Goal: Task Accomplishment & Management: Use online tool/utility

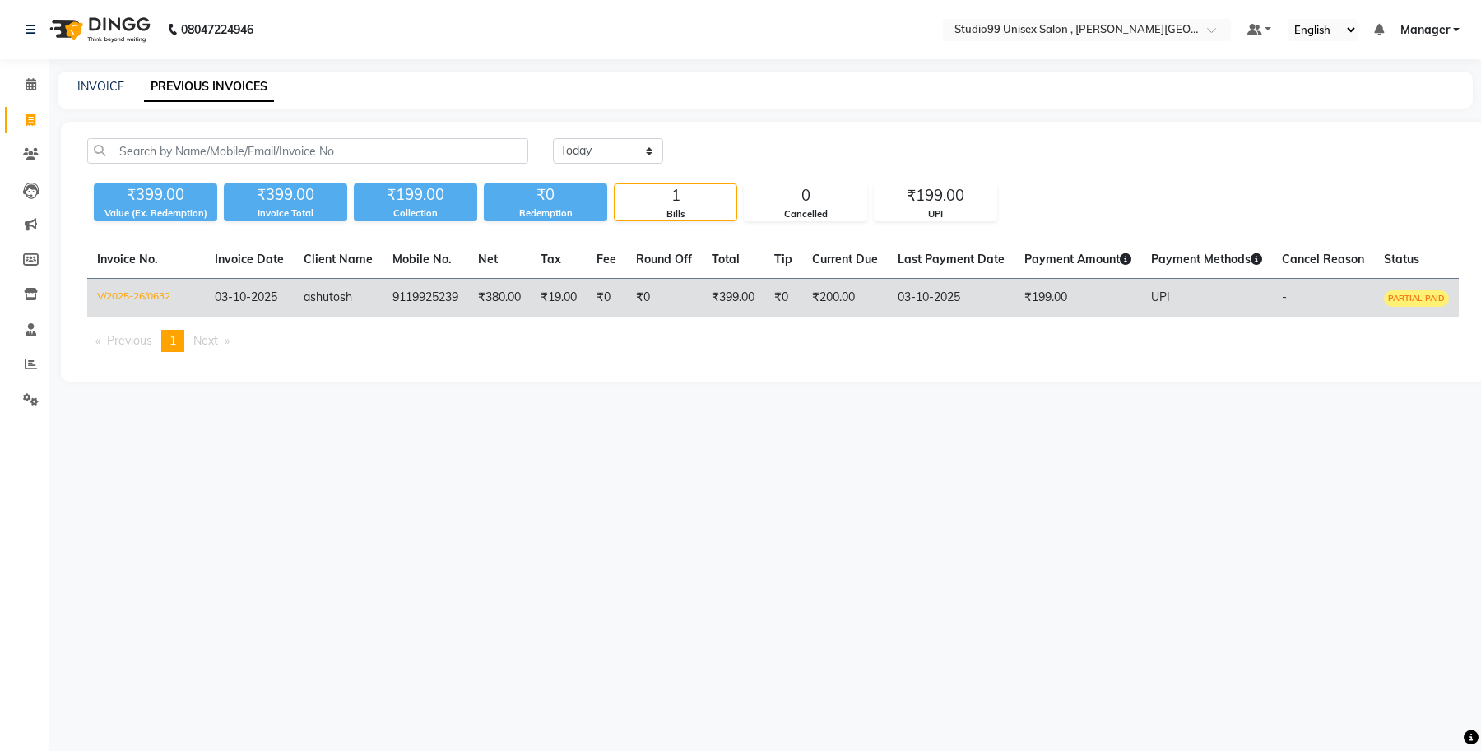
click at [113, 302] on td "V/2025-26/0632" at bounding box center [146, 298] width 118 height 39
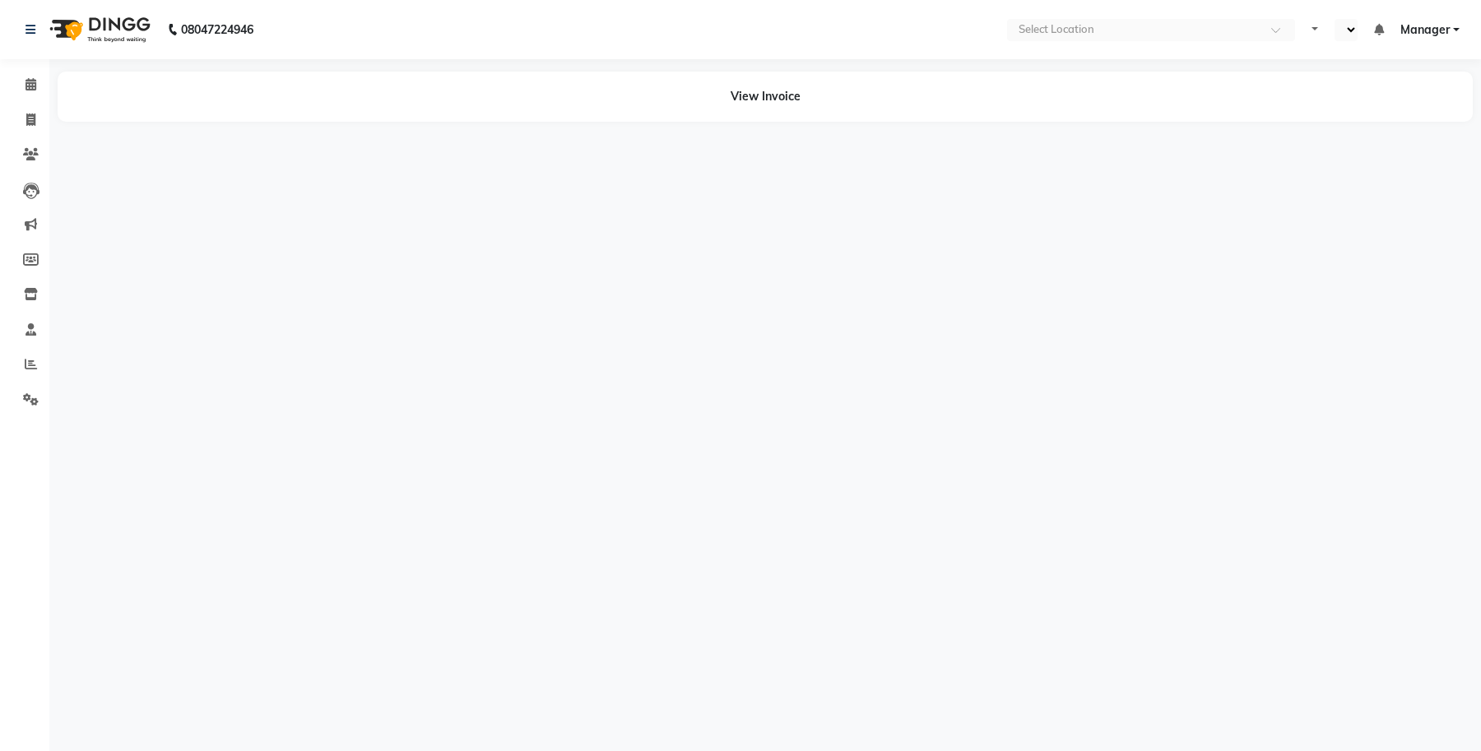
select select "en"
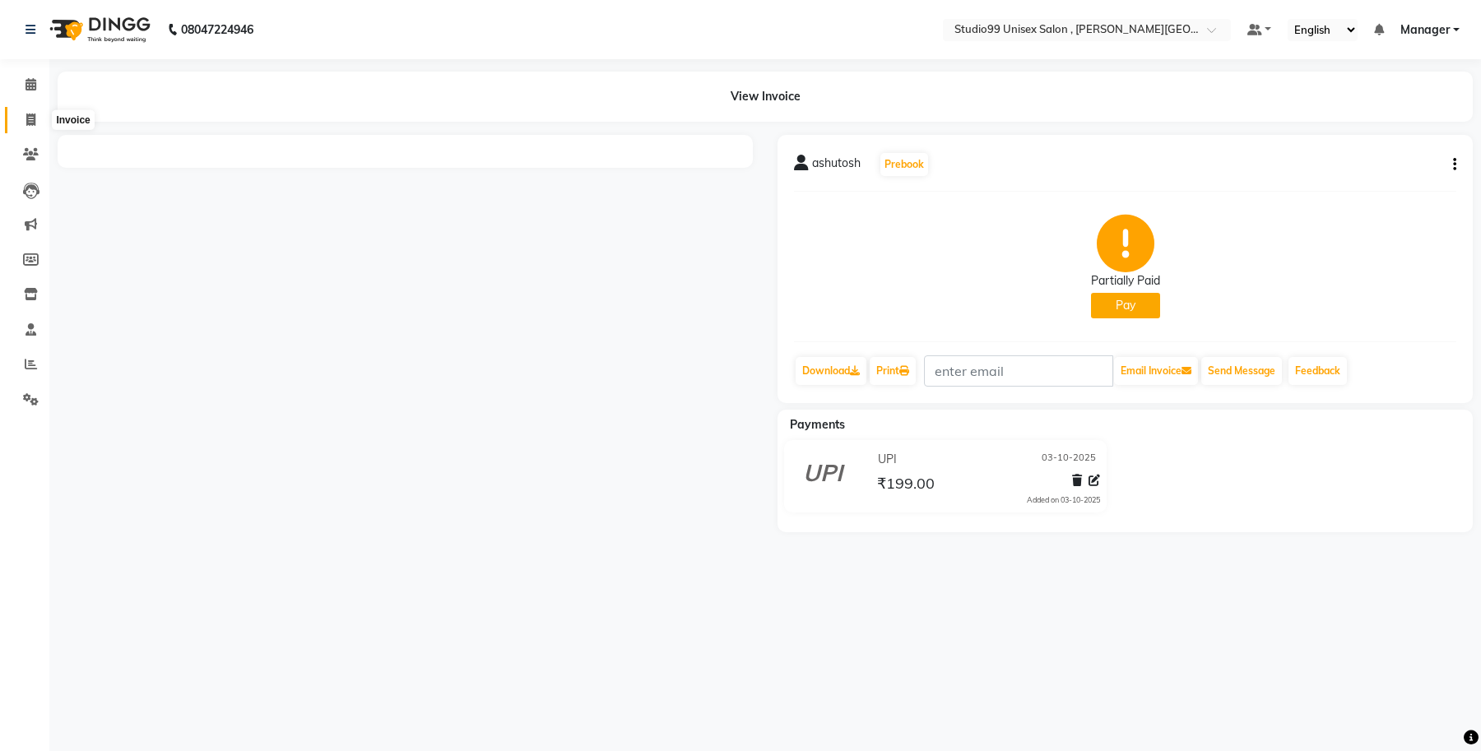
click at [30, 122] on icon at bounding box center [30, 120] width 9 height 12
select select "service"
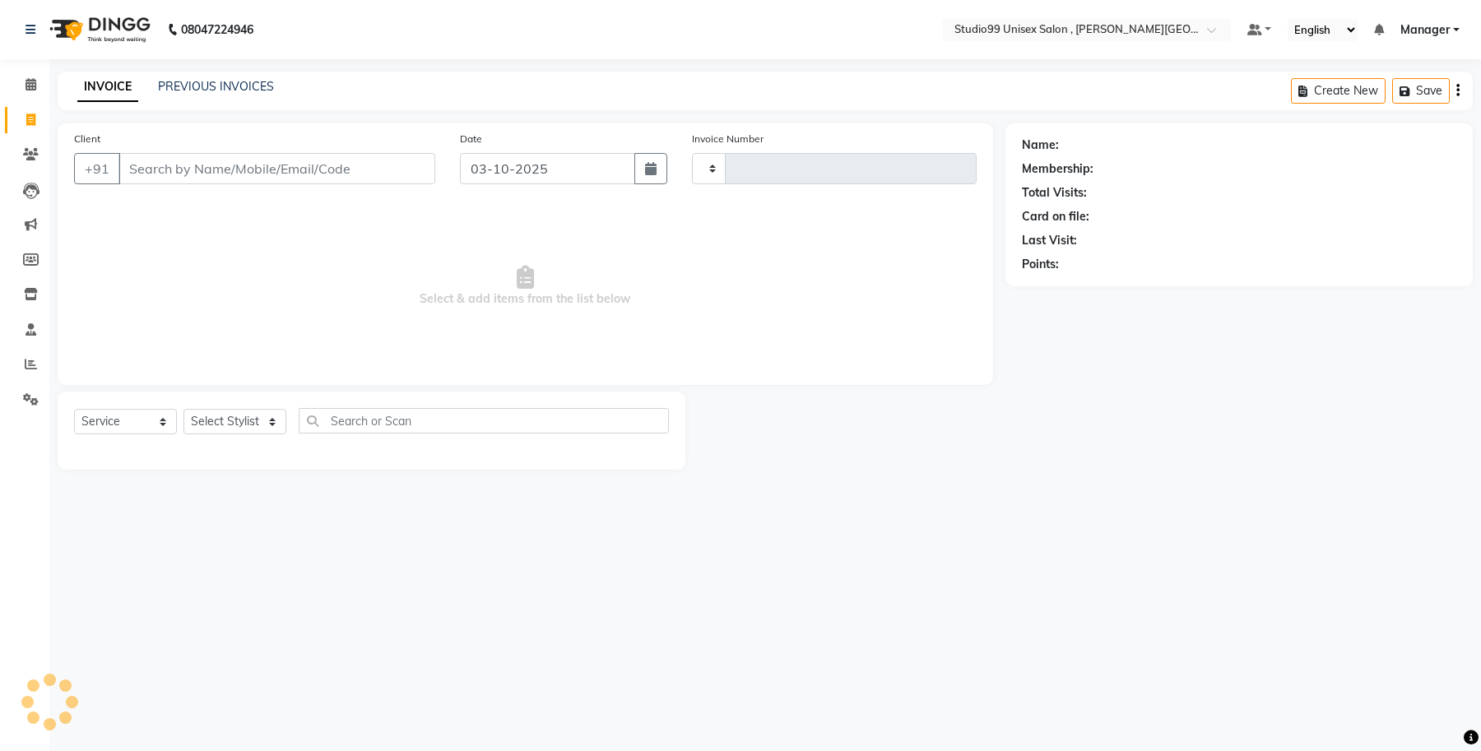
type input "0633"
select select "7699"
click at [241, 80] on link "PREVIOUS INVOICES" at bounding box center [216, 86] width 116 height 15
